Goal: Check status: Check status

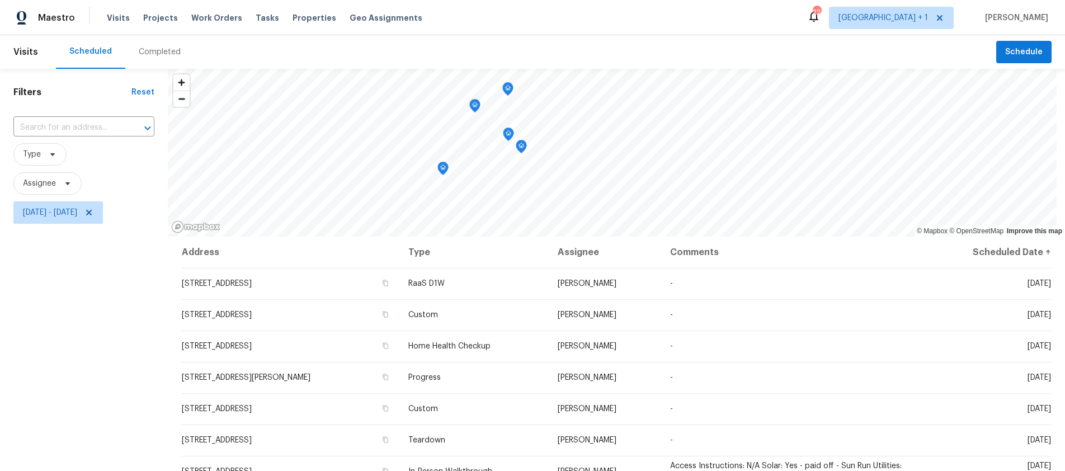
scroll to position [68, 0]
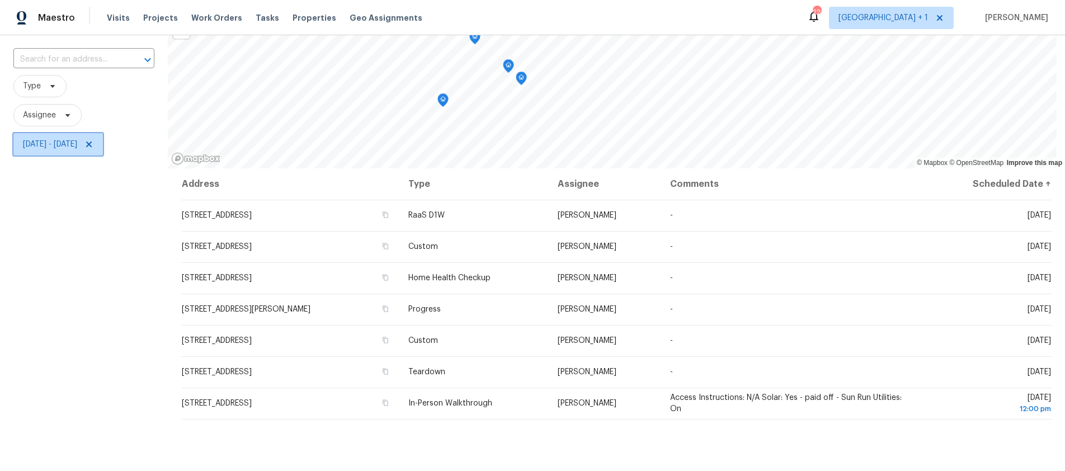
click at [77, 147] on span "[DATE] - [DATE]" at bounding box center [50, 144] width 54 height 11
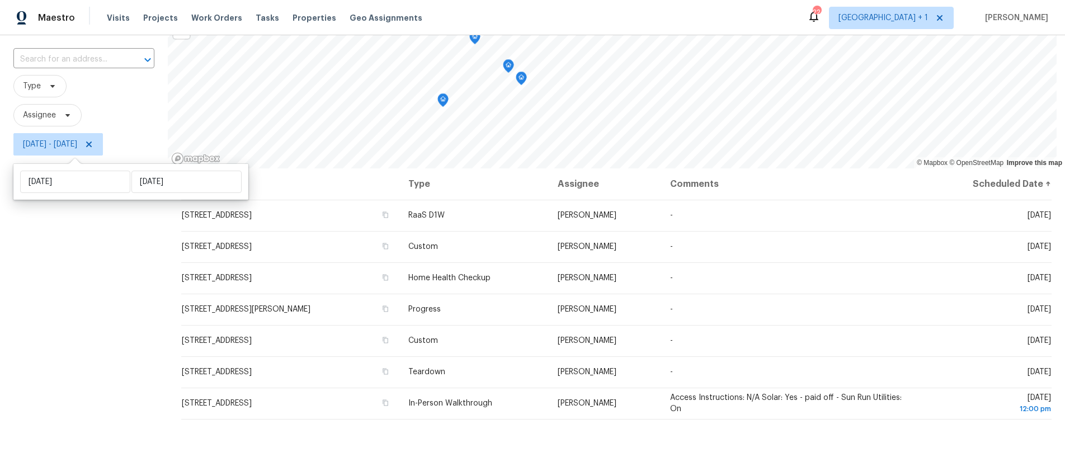
click at [77, 147] on span "[DATE] - [DATE]" at bounding box center [50, 144] width 54 height 11
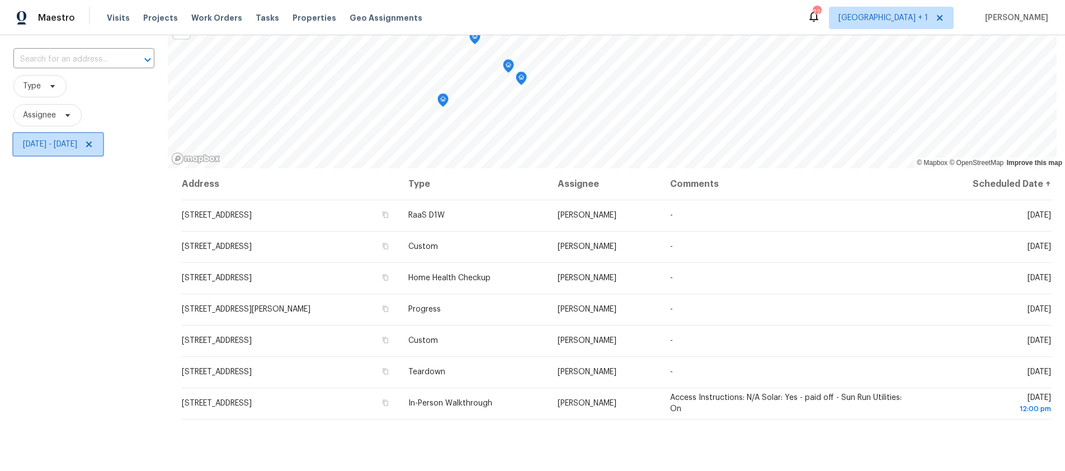
click at [68, 143] on span "[DATE] - [DATE]" at bounding box center [50, 144] width 54 height 11
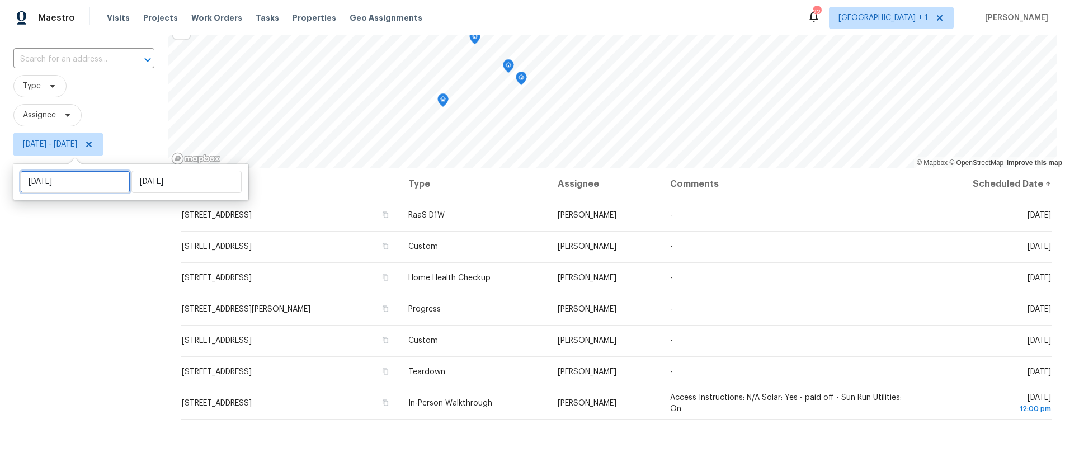
click at [79, 177] on input "[DATE]" at bounding box center [75, 182] width 110 height 22
select select "9"
select select "2025"
select select "10"
select select "2025"
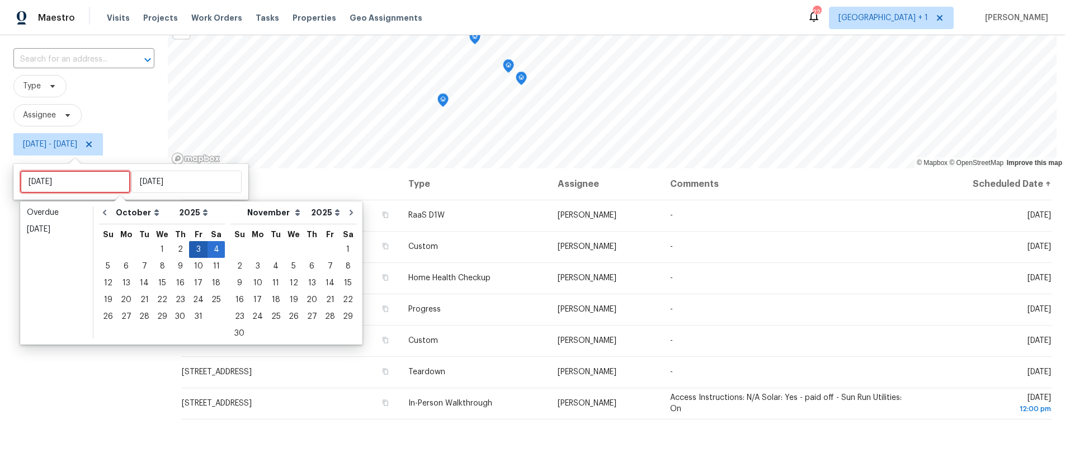
type input "[DATE]"
click at [215, 252] on div "4" at bounding box center [216, 250] width 17 height 16
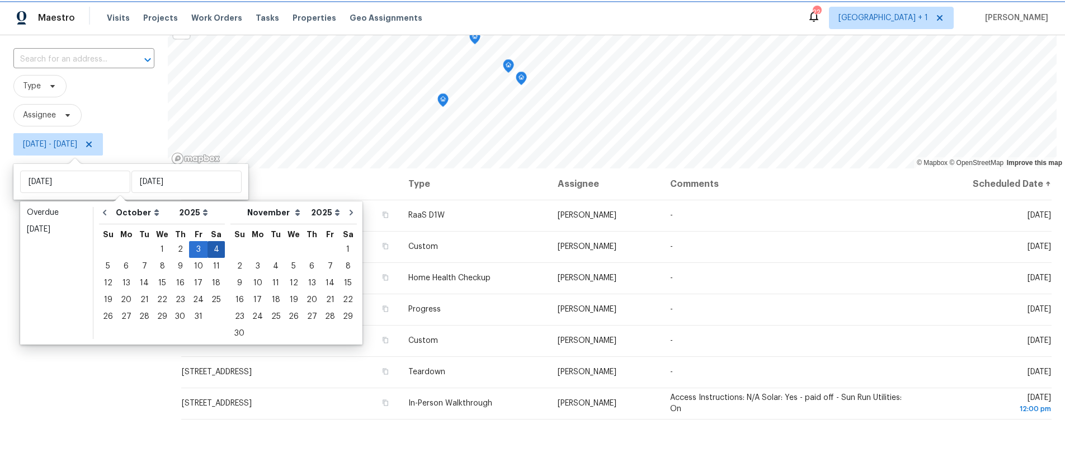
type input "[DATE]"
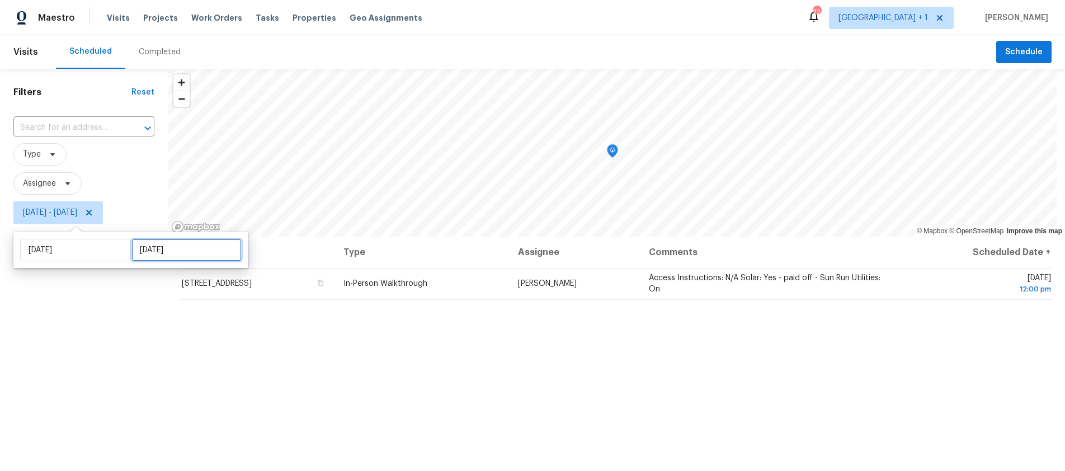
click at [171, 247] on input "[DATE]" at bounding box center [186, 250] width 110 height 22
select select "9"
select select "2025"
select select "10"
select select "2025"
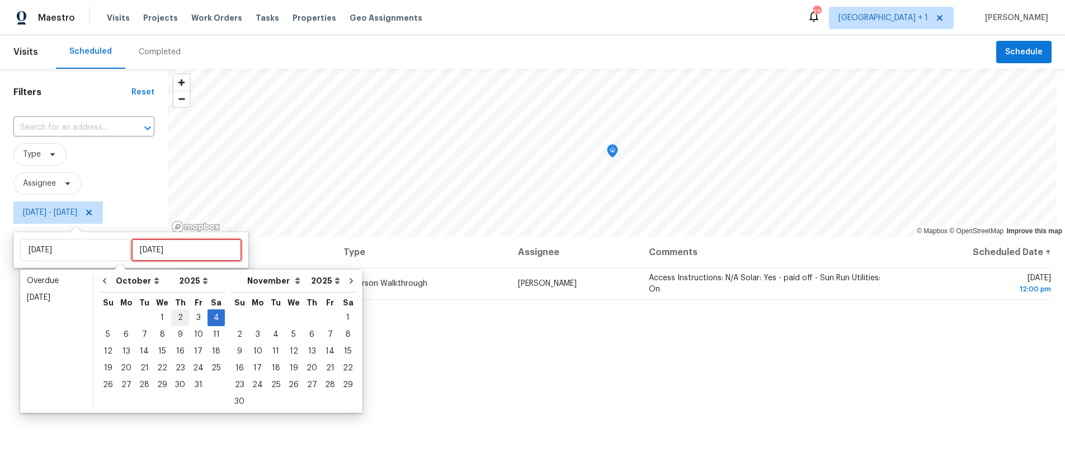
type input "[DATE]"
click at [140, 333] on div "7" at bounding box center [144, 335] width 18 height 16
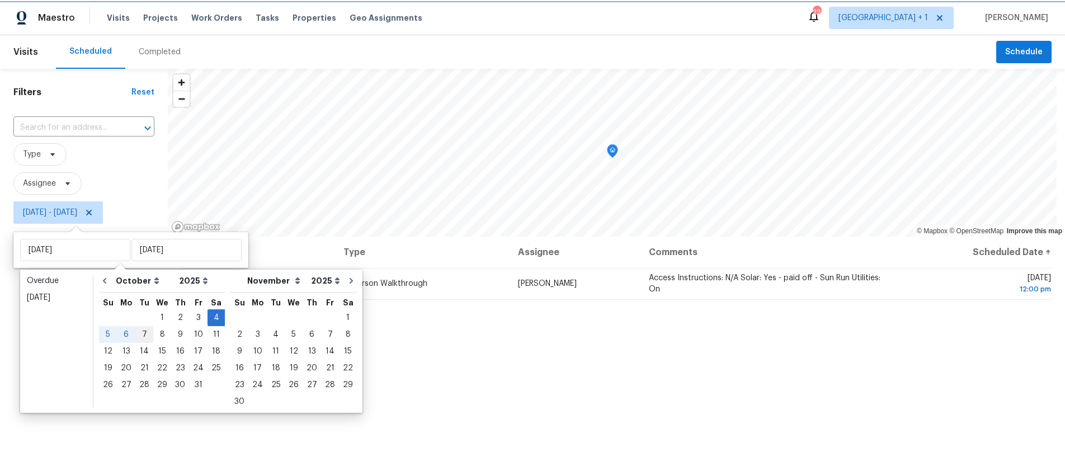
type input "[DATE]"
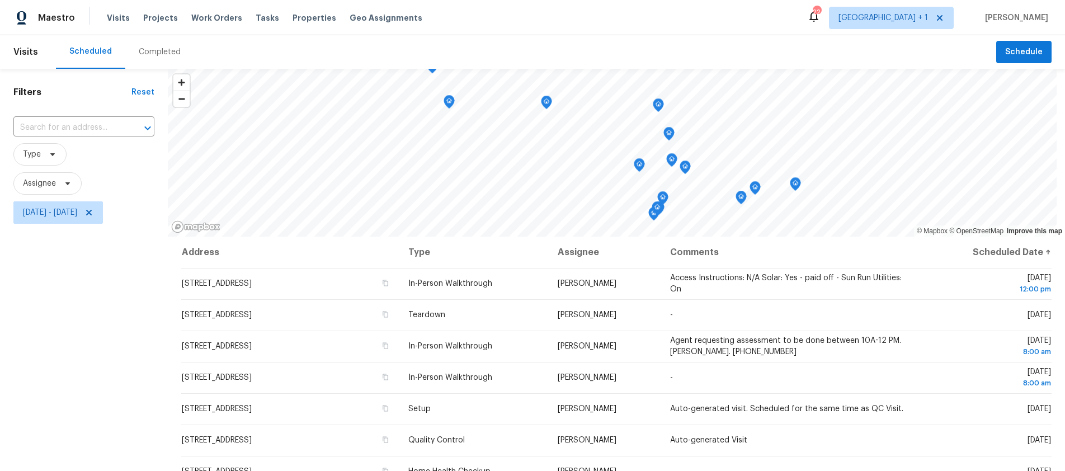
click at [53, 330] on div "Filters Reset ​ Type Assignee [DATE] - [DATE]" at bounding box center [84, 341] width 168 height 545
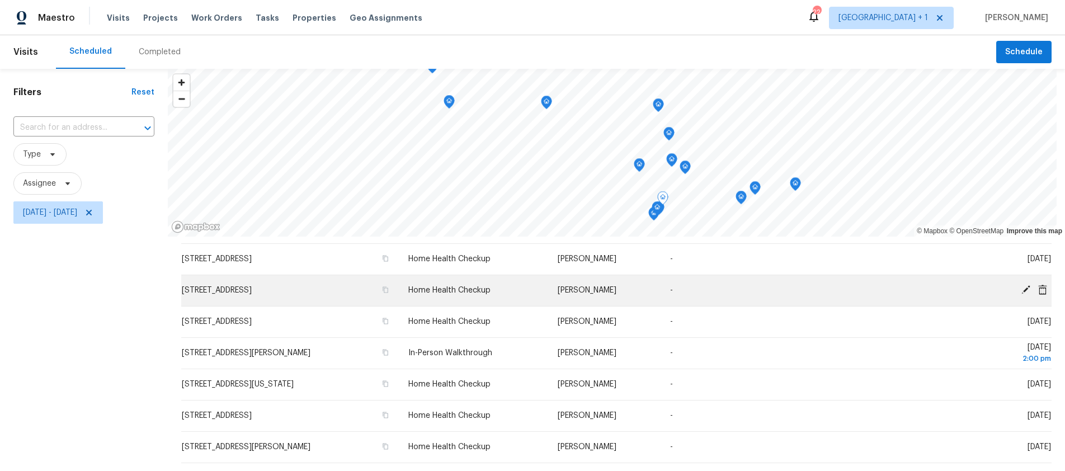
scroll to position [210, 0]
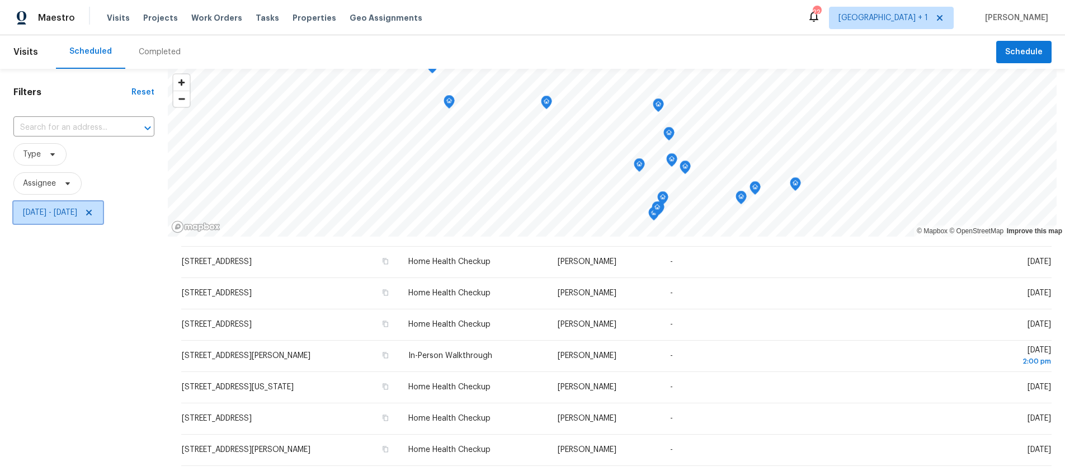
click at [77, 217] on span "[DATE] - [DATE]" at bounding box center [50, 212] width 54 height 11
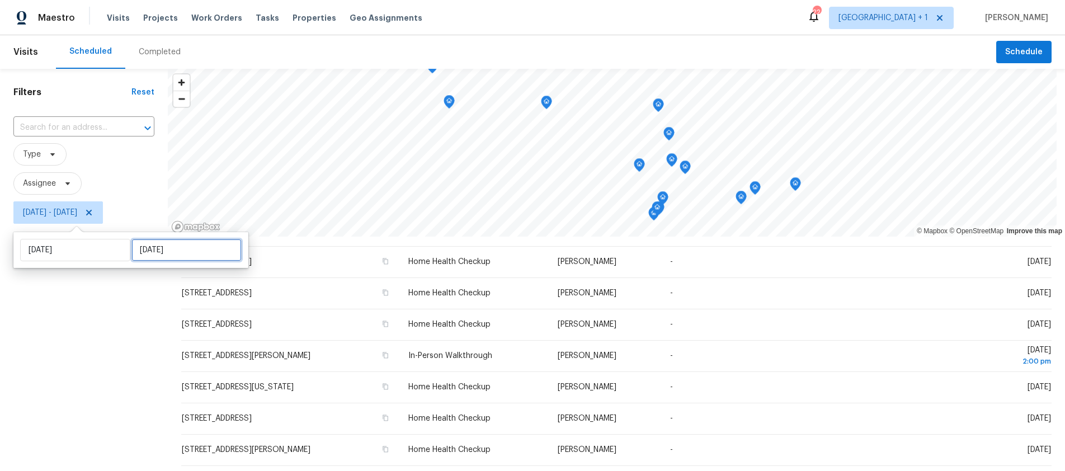
click at [170, 248] on input "[DATE]" at bounding box center [186, 250] width 110 height 22
select select "9"
select select "2025"
select select "10"
select select "2025"
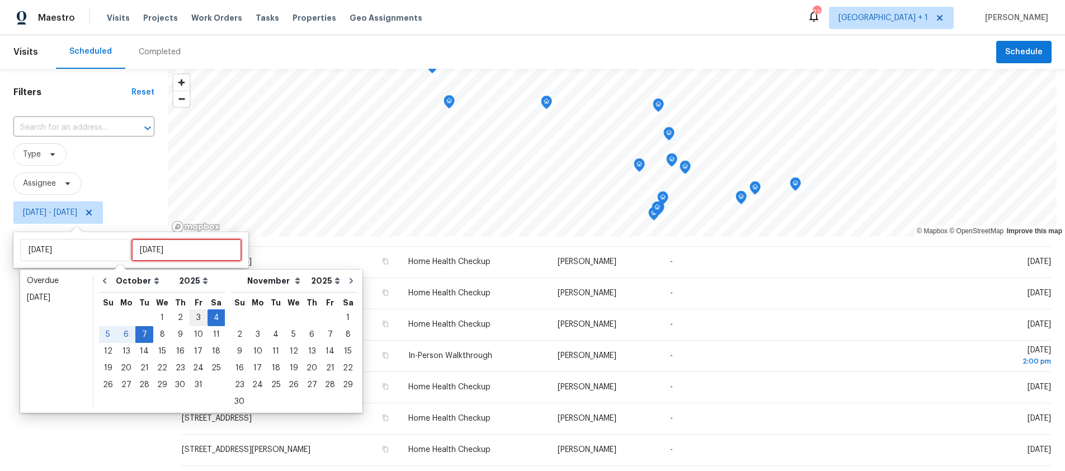
type input "[DATE]"
click at [208, 317] on div "4" at bounding box center [216, 318] width 17 height 16
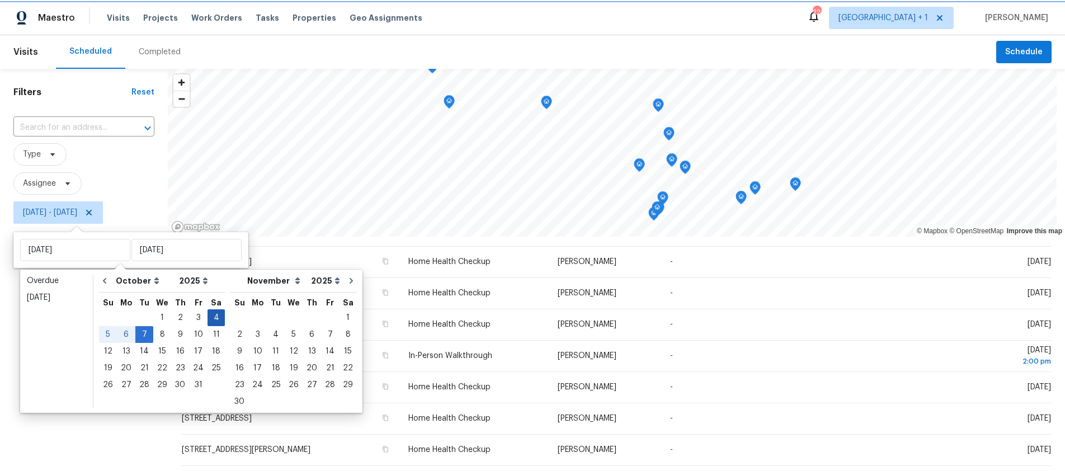
type input "[DATE]"
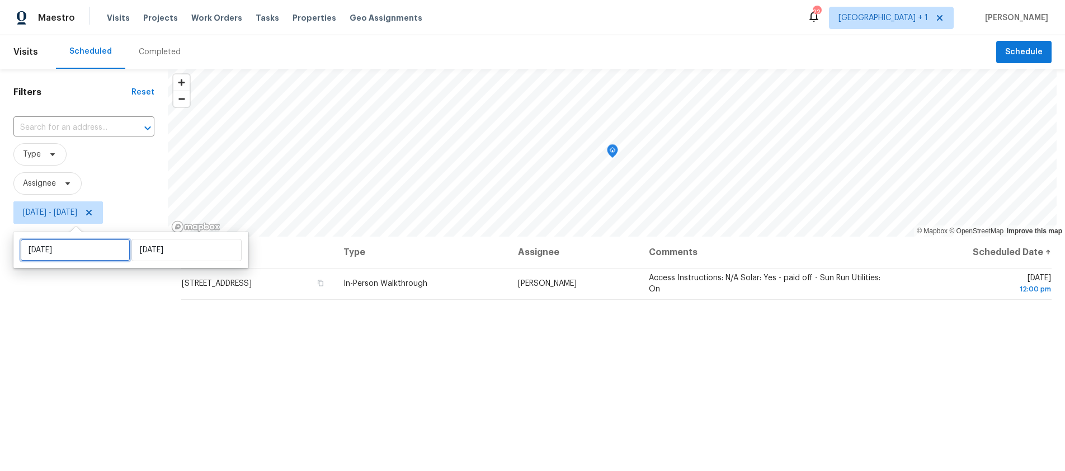
click at [76, 258] on input "[DATE]" at bounding box center [75, 250] width 110 height 22
select select "9"
select select "2025"
select select "10"
select select "2025"
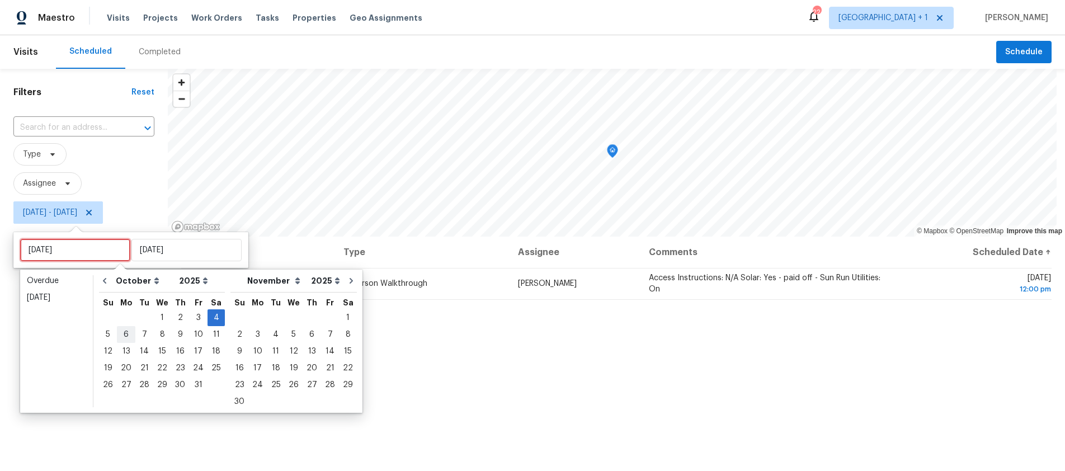
type input "[DATE]"
click at [125, 331] on div "6" at bounding box center [126, 335] width 18 height 16
type input "[DATE]"
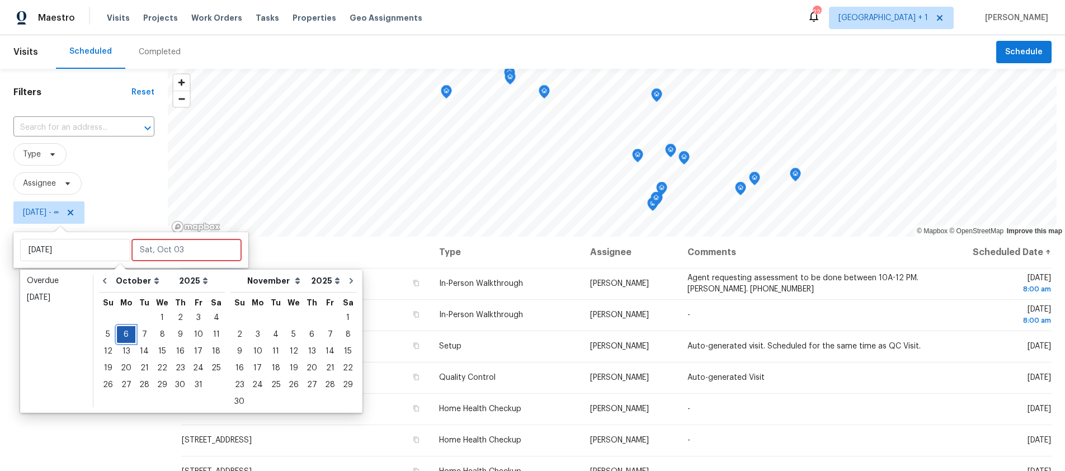
click at [126, 328] on div "6" at bounding box center [126, 335] width 18 height 16
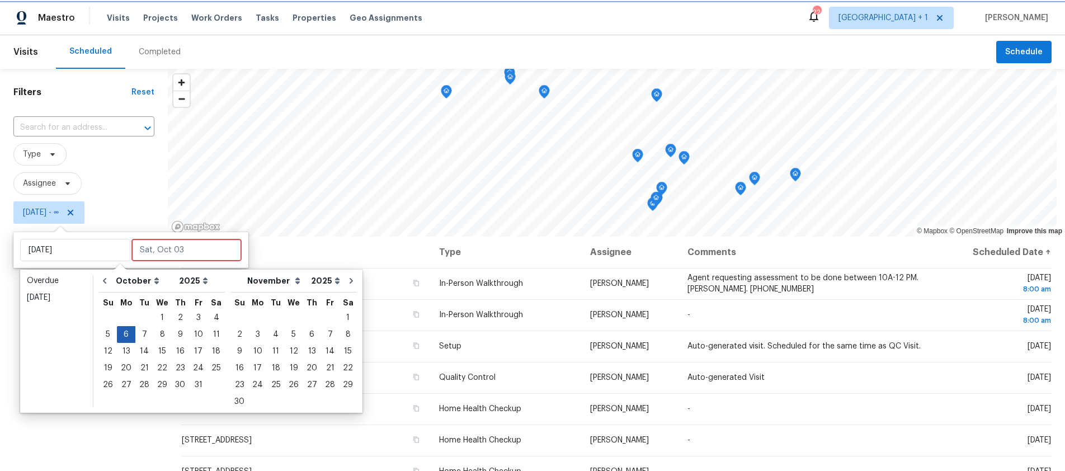
type input "[DATE]"
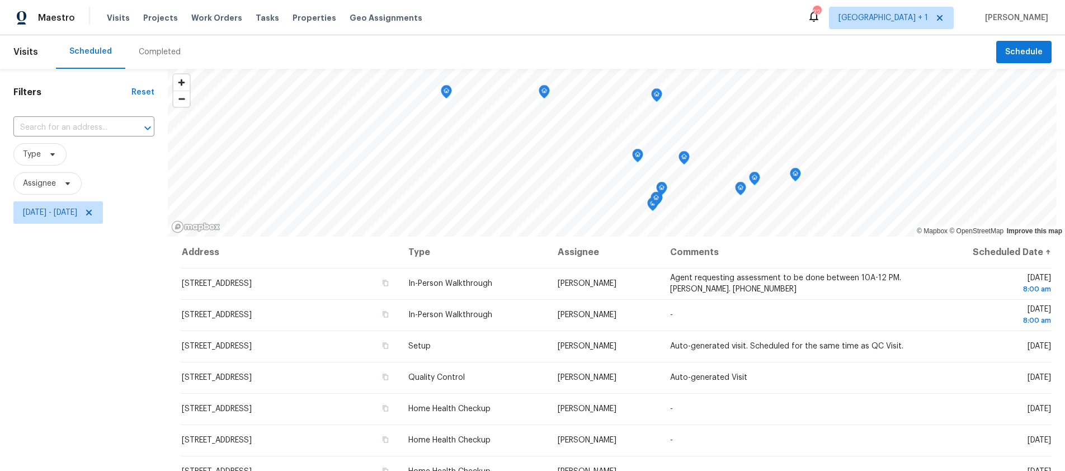
click at [71, 322] on div "Filters Reset ​ Type Assignee [DATE] - [DATE]" at bounding box center [84, 341] width 168 height 545
click at [110, 21] on span "Visits" at bounding box center [118, 17] width 23 height 11
click at [86, 218] on span "[DATE] - [DATE]" at bounding box center [58, 212] width 90 height 22
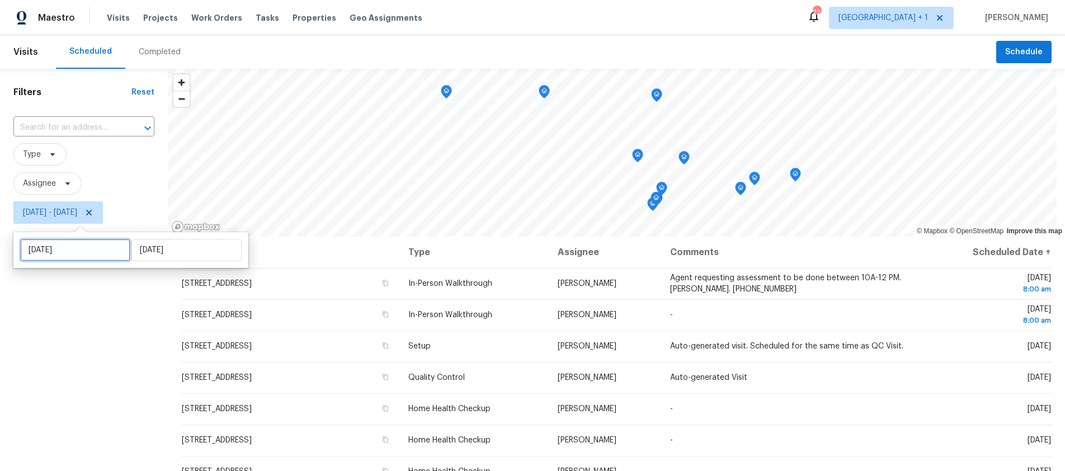
select select "9"
select select "2025"
select select "10"
select select "2025"
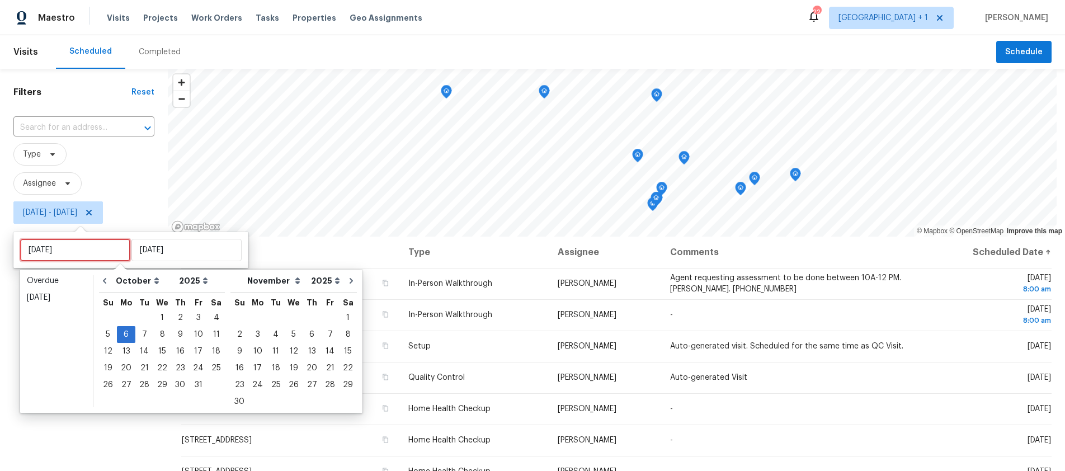
click at [77, 248] on input "[DATE]" at bounding box center [75, 250] width 110 height 22
type input "[DATE]"
click at [158, 319] on div "1" at bounding box center [162, 318] width 18 height 16
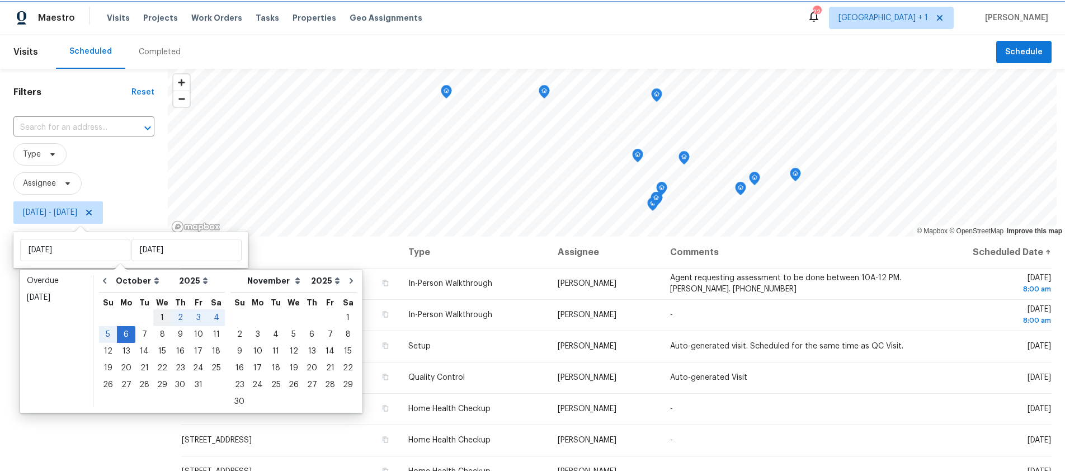
type input "[DATE]"
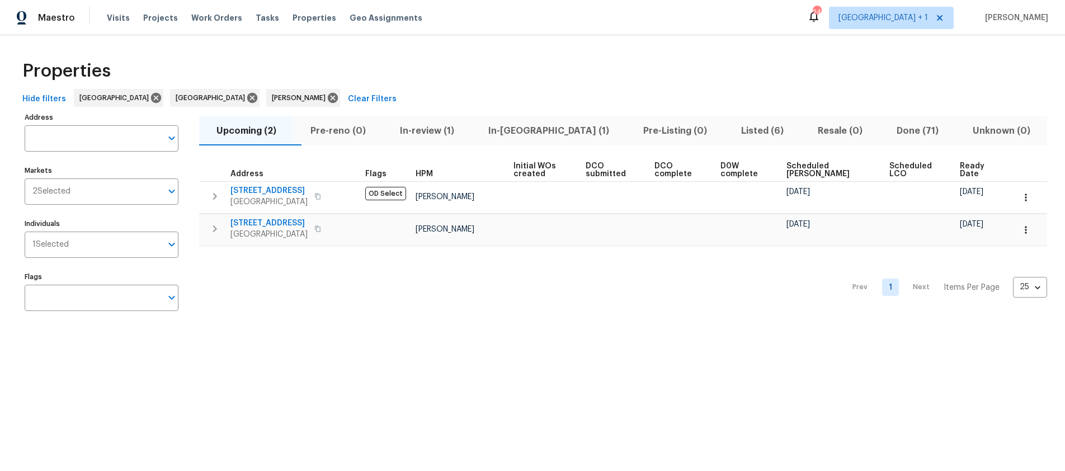
click at [380, 304] on div "Prev 1 Next Items Per Page 25 25 ​" at bounding box center [623, 284] width 848 height 76
click at [242, 135] on span "Upcoming (2)" at bounding box center [246, 131] width 81 height 16
click at [321, 228] on icon "button" at bounding box center [317, 228] width 7 height 7
click at [321, 230] on icon "button" at bounding box center [317, 228] width 7 height 7
click at [321, 229] on icon "button" at bounding box center [317, 228] width 7 height 7
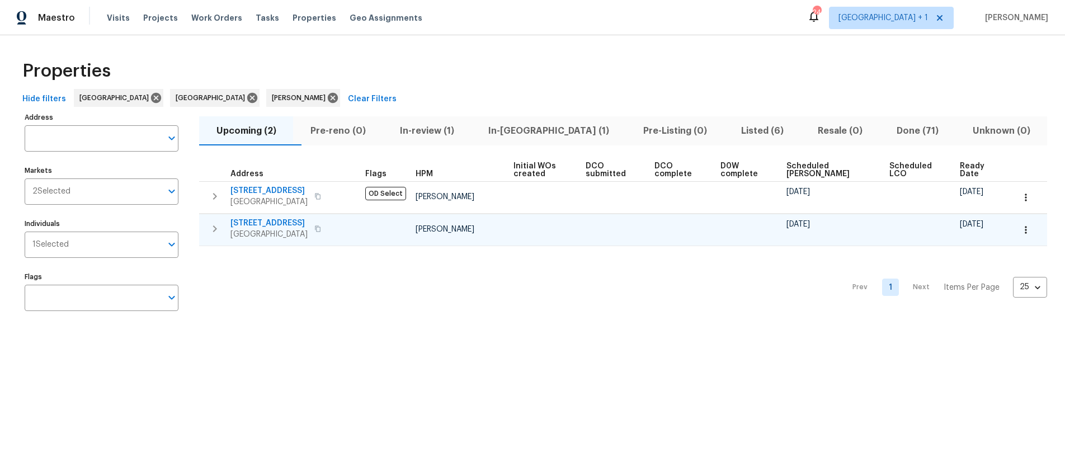
click at [319, 227] on icon "button" at bounding box center [318, 228] width 6 height 6
click at [321, 228] on icon "button" at bounding box center [317, 228] width 7 height 7
click at [372, 280] on div "Prev 1 Next Items Per Page 25 25 ​" at bounding box center [623, 284] width 848 height 76
click at [450, 321] on div "Prev 1 Next Items Per Page 25 25 ​" at bounding box center [623, 284] width 848 height 76
click at [325, 229] on button "button" at bounding box center [317, 229] width 13 height 16
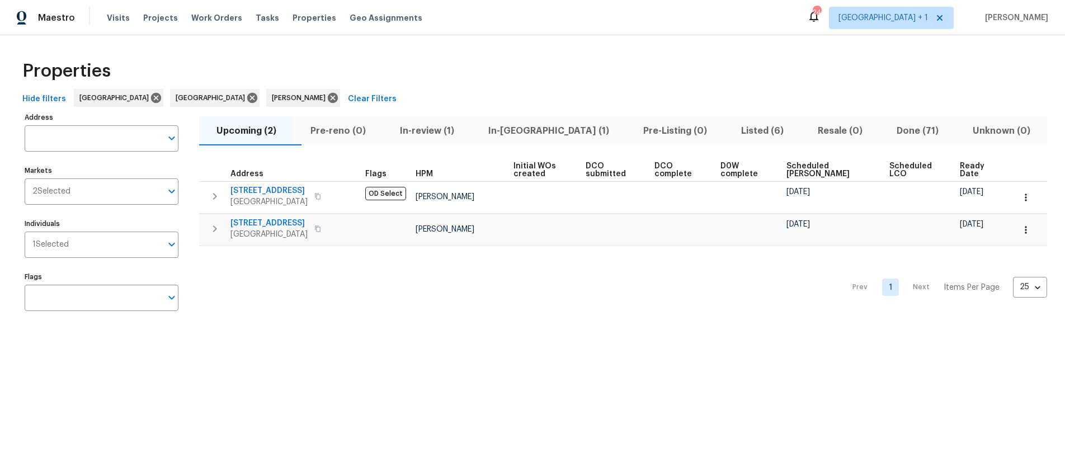
click at [507, 311] on div "Prev 1 Next Items Per Page 25 25 ​" at bounding box center [623, 284] width 848 height 76
